Goal: Information Seeking & Learning: Learn about a topic

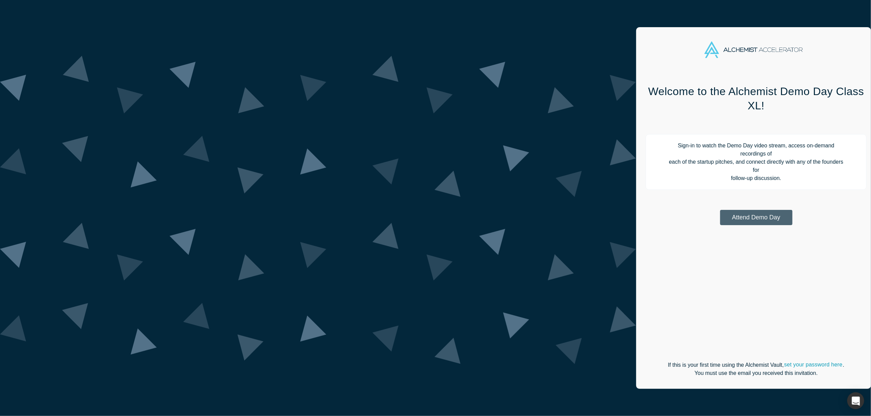
click at [720, 210] on button "Attend Demo Day" at bounding box center [756, 217] width 72 height 15
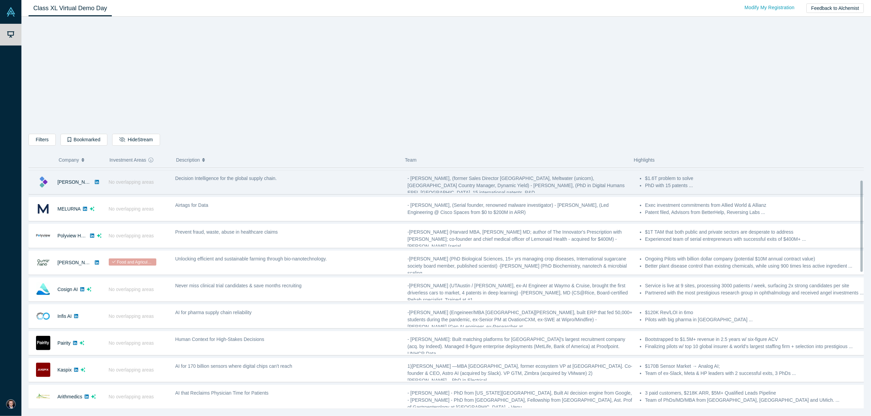
scroll to position [34, 0]
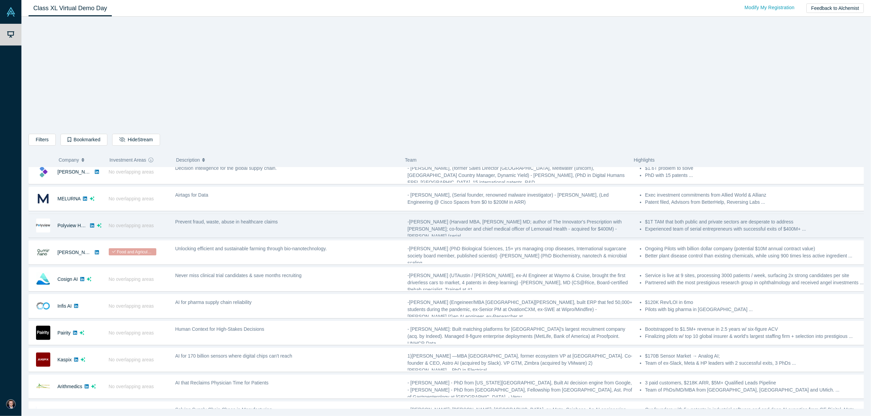
click at [245, 223] on span "Prevent fraud, waste, abuse in healthcare claims" at bounding box center [226, 221] width 103 height 5
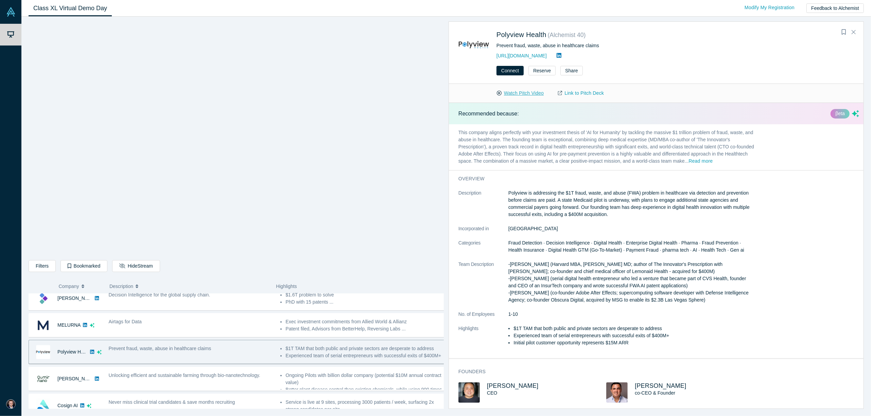
click at [536, 95] on button "Watch Pitch Video" at bounding box center [520, 93] width 61 height 12
